Goal: Navigation & Orientation: Find specific page/section

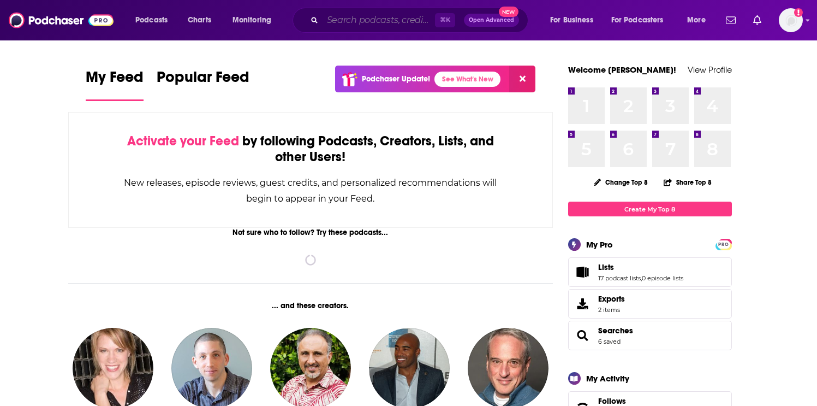
click at [348, 25] on input "Search podcasts, credits, & more..." at bounding box center [379, 19] width 112 height 17
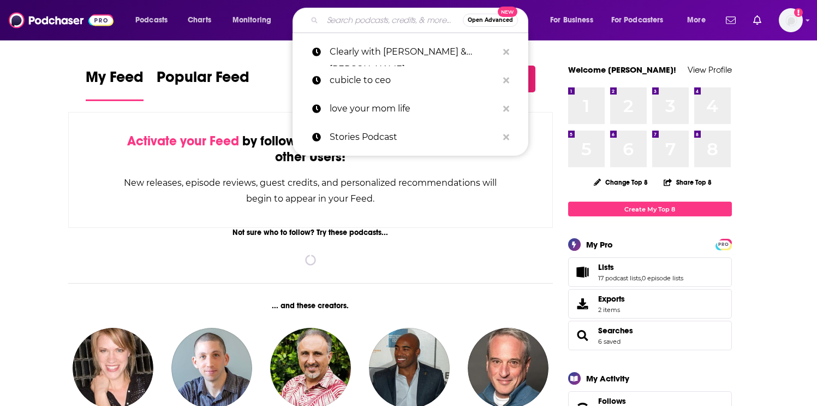
click at [347, 25] on input "Search podcasts, credits, & more..." at bounding box center [393, 19] width 140 height 17
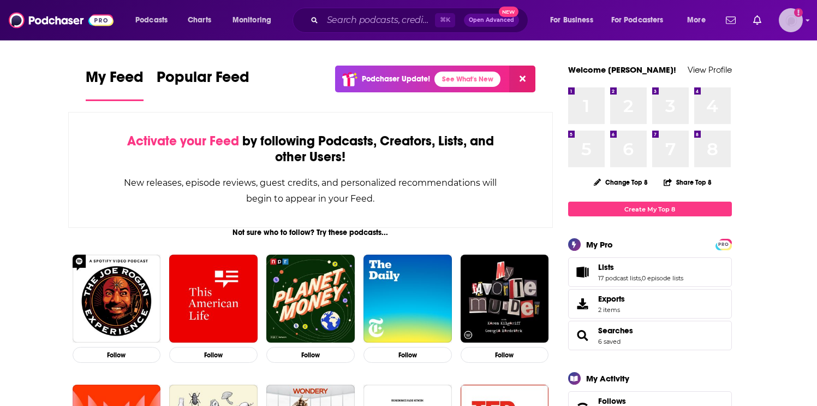
click at [792, 27] on img "Logged in as EllaRoseMurphy" at bounding box center [791, 20] width 24 height 24
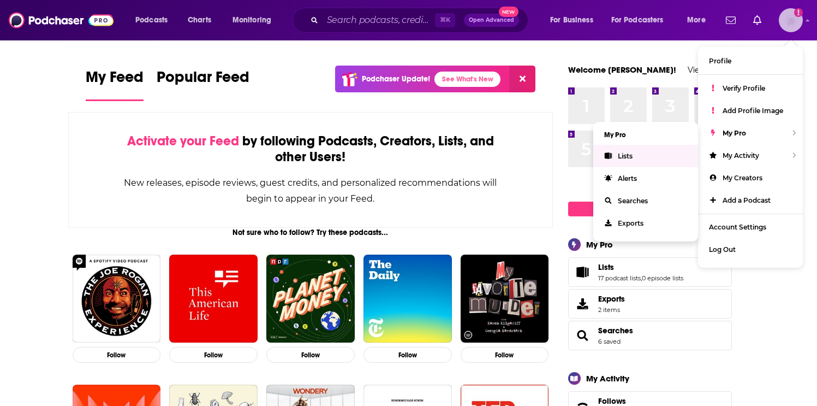
click at [664, 149] on link "Lists" at bounding box center [645, 156] width 105 height 22
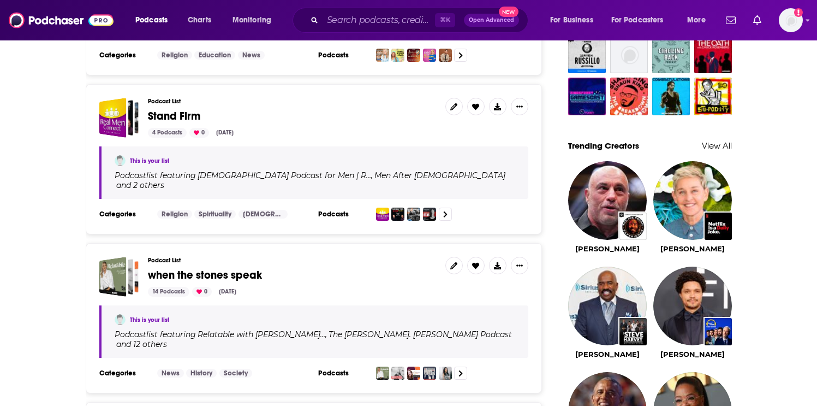
scroll to position [875, 0]
click at [181, 109] on span "Stand Firm" at bounding box center [174, 116] width 52 height 14
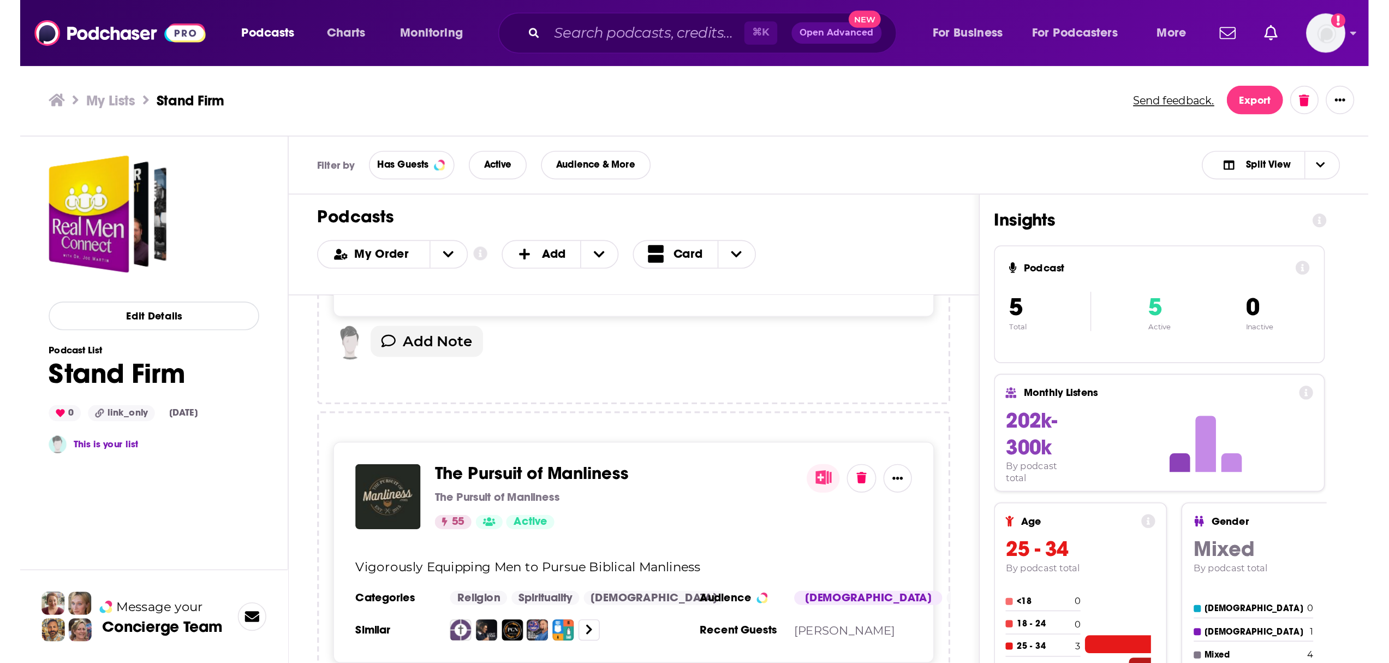
scroll to position [1047, 0]
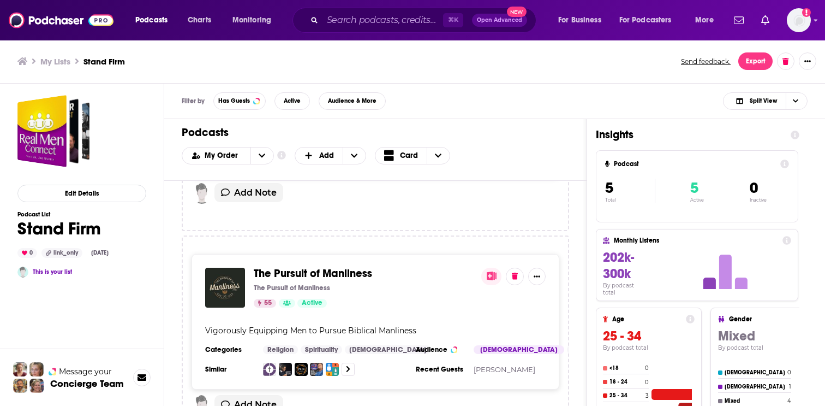
click at [446, 267] on span "The Pursuit of Manliness" at bounding box center [363, 273] width 219 height 12
click at [331, 266] on span "The Pursuit of Manliness" at bounding box center [313, 273] width 118 height 14
